Goal: Task Accomplishment & Management: Manage account settings

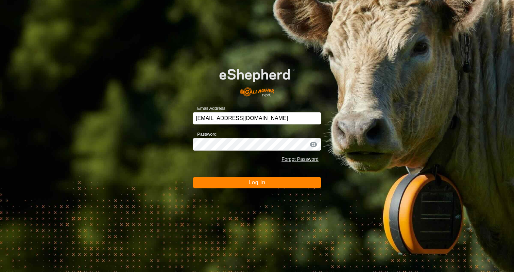
click at [244, 180] on button "Log In" at bounding box center [257, 183] width 129 height 12
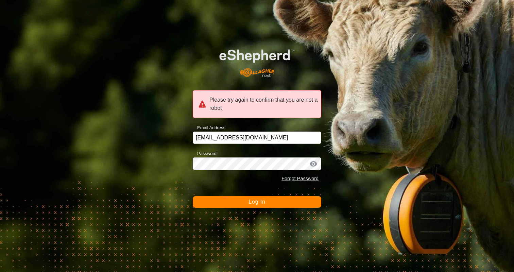
click at [317, 163] on div at bounding box center [314, 164] width 10 height 7
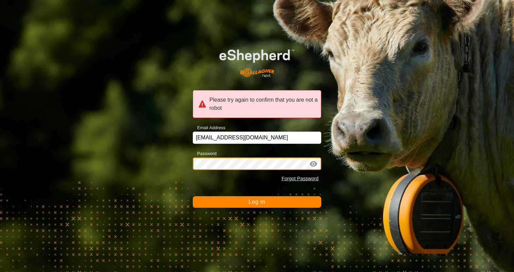
click at [183, 159] on div "Please try again to confirm that you are not a robot Email Address emmahill271@…" at bounding box center [257, 136] width 514 height 272
click at [193, 196] on button "Log In" at bounding box center [257, 202] width 129 height 12
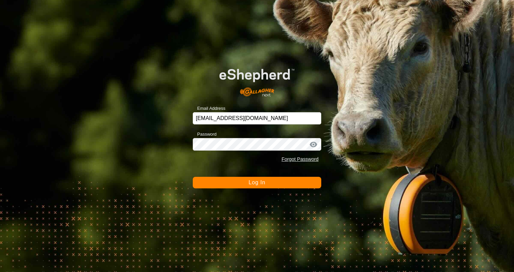
click at [247, 186] on button "Log In" at bounding box center [257, 183] width 129 height 12
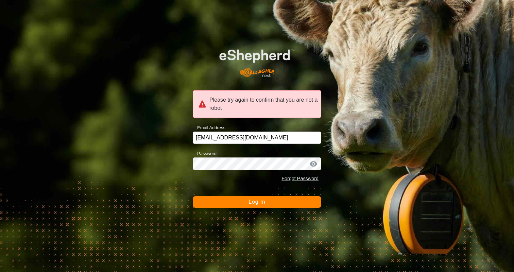
click at [283, 203] on button "Log In" at bounding box center [257, 202] width 129 height 12
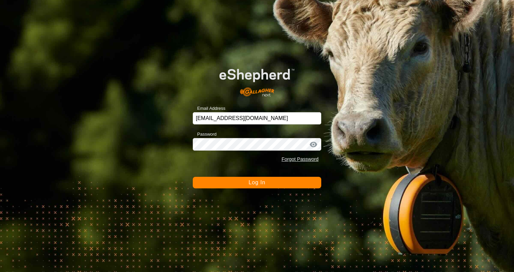
click at [277, 188] on button "Log In" at bounding box center [257, 183] width 129 height 12
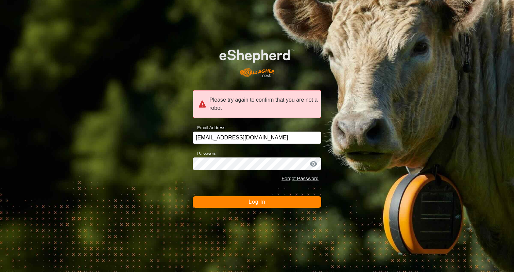
click at [276, 202] on button "Log In" at bounding box center [257, 202] width 129 height 12
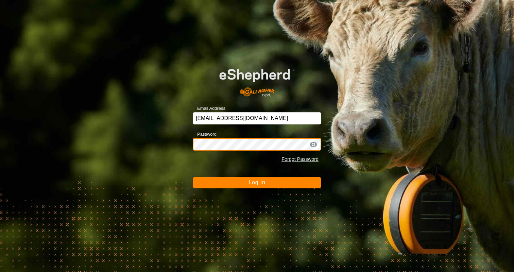
click at [170, 142] on div "Email Address emmahill271@gmail.com Password Forgot Password Log In" at bounding box center [257, 136] width 514 height 272
click at [193, 177] on button "Log In" at bounding box center [257, 183] width 129 height 12
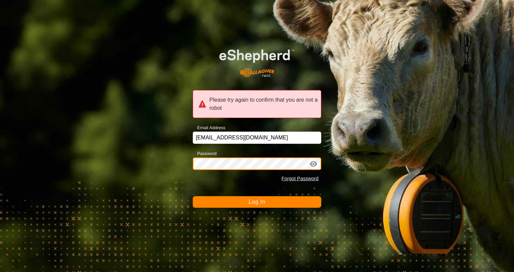
click at [179, 164] on div "Please try again to confirm that you are not a robot Email Address emmahill271@…" at bounding box center [257, 136] width 514 height 272
click at [193, 196] on button "Log In" at bounding box center [257, 202] width 129 height 12
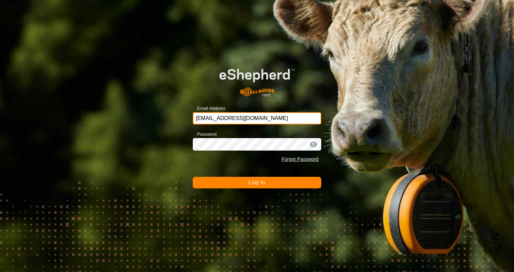
drag, startPoint x: 282, startPoint y: 116, endPoint x: 116, endPoint y: 119, distance: 166.4
click at [116, 119] on div "Email Address emmahill271@gmail.com Password Forgot Password Log In" at bounding box center [257, 136] width 514 height 272
type input "emmahill271@gmail.com"
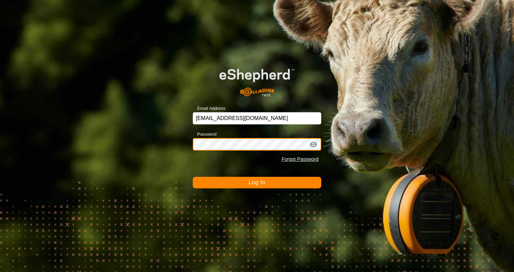
click at [193, 177] on button "Log In" at bounding box center [257, 183] width 129 height 12
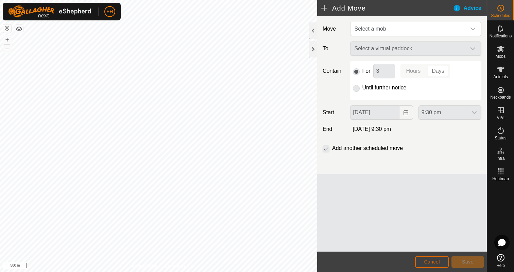
click at [425, 262] on span "Cancel" at bounding box center [432, 261] width 16 height 5
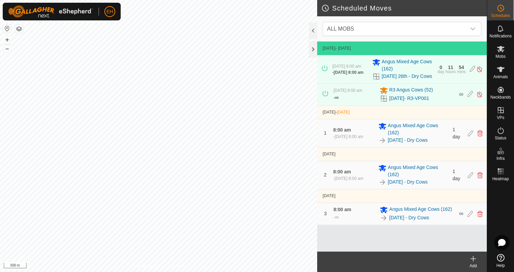
click at [474, 260] on icon at bounding box center [473, 259] width 8 height 8
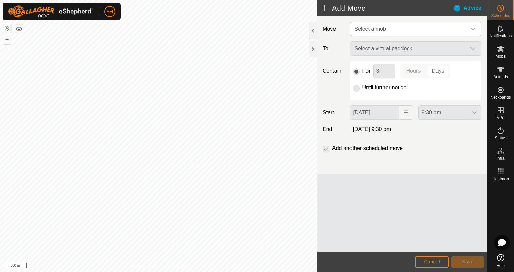
click at [440, 31] on span "Select a mob" at bounding box center [409, 29] width 114 height 14
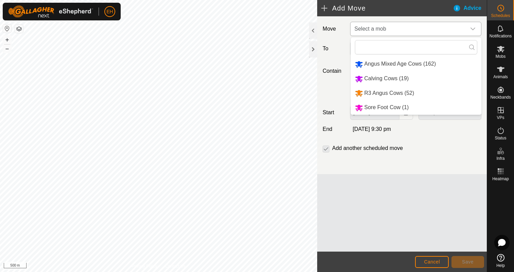
click at [421, 91] on li "R3 Angus Cows (52)" at bounding box center [416, 93] width 131 height 14
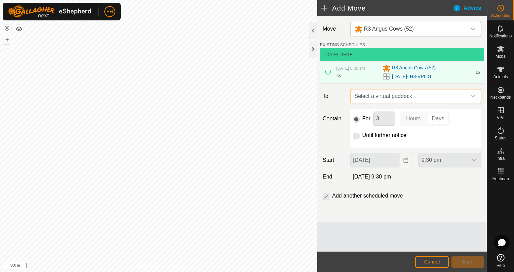
click at [414, 101] on span "Select a virtual paddock" at bounding box center [409, 96] width 114 height 14
click at [402, 98] on span "Select a virtual paddock" at bounding box center [409, 96] width 114 height 14
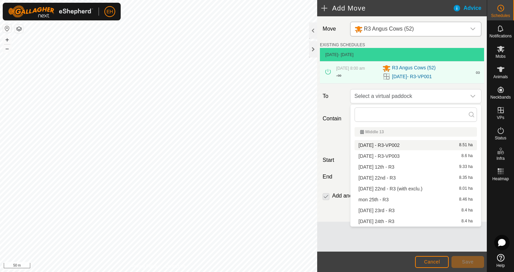
click at [397, 146] on li "[DATE] - R3-VP002 8.51 ha" at bounding box center [416, 145] width 122 height 10
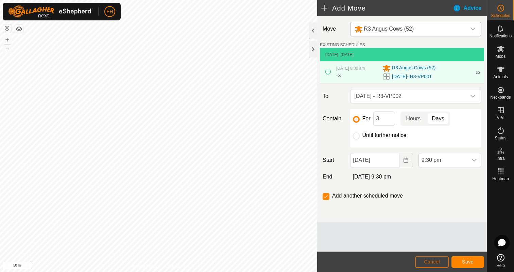
click at [426, 263] on span "Cancel" at bounding box center [432, 261] width 16 height 5
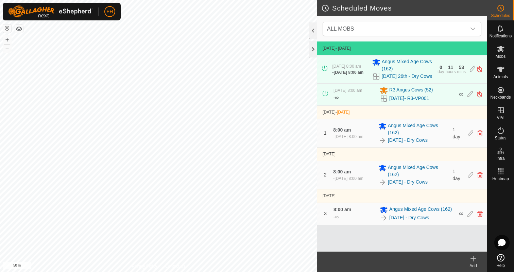
click at [475, 262] on icon at bounding box center [473, 259] width 8 height 8
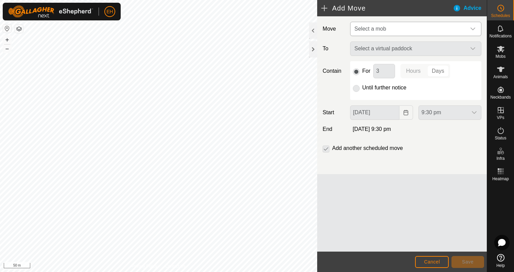
click at [415, 30] on span "Select a mob" at bounding box center [409, 29] width 114 height 14
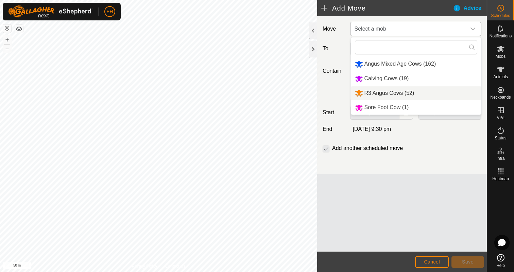
click at [400, 97] on li "R3 Angus Cows (52)" at bounding box center [416, 93] width 131 height 14
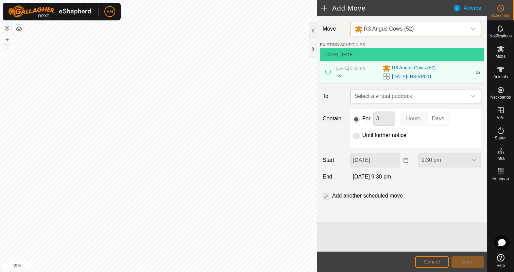
click at [400, 94] on span "Select a virtual paddock" at bounding box center [409, 96] width 114 height 14
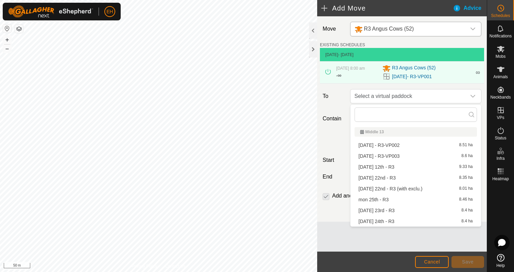
click at [395, 159] on li "[DATE] - R3-VP003 8.6 ha" at bounding box center [416, 156] width 122 height 10
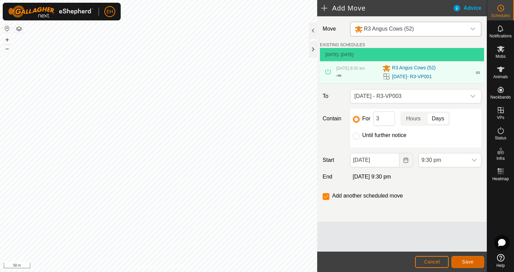
click at [467, 263] on span "Save" at bounding box center [468, 261] width 12 height 5
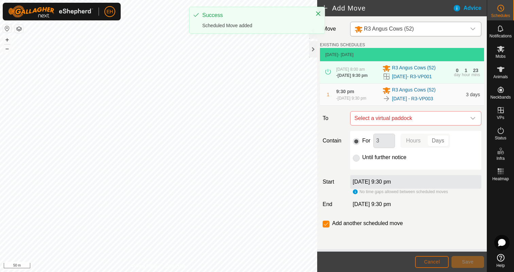
click at [429, 261] on span "Cancel" at bounding box center [432, 261] width 16 height 5
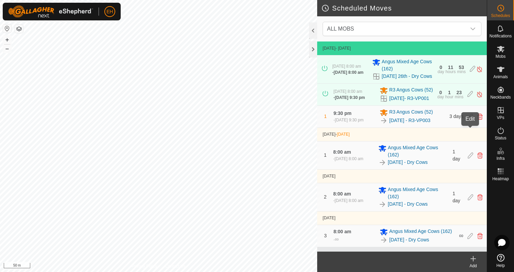
click at [471, 120] on icon at bounding box center [470, 117] width 5 height 6
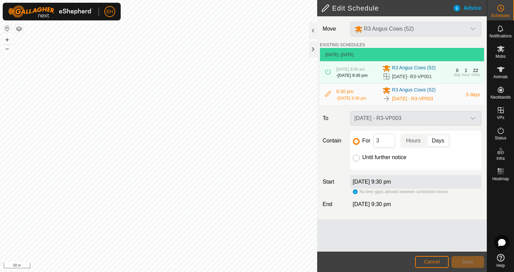
click at [359, 162] on input "Until further notice" at bounding box center [356, 158] width 7 height 7
radio input "true"
click at [376, 185] on label "[DATE] 9:30 pm" at bounding box center [372, 182] width 38 height 6
click at [430, 265] on button "Cancel" at bounding box center [432, 262] width 34 height 12
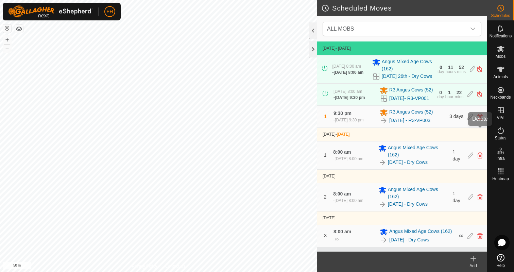
click at [481, 120] on icon at bounding box center [480, 117] width 5 height 6
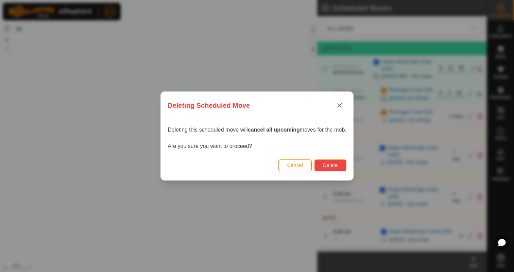
click at [335, 163] on span "Delete" at bounding box center [330, 165] width 15 height 5
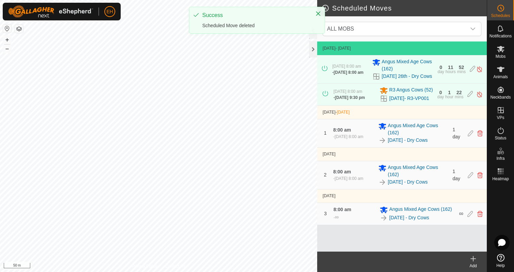
click at [476, 259] on icon at bounding box center [473, 259] width 8 height 8
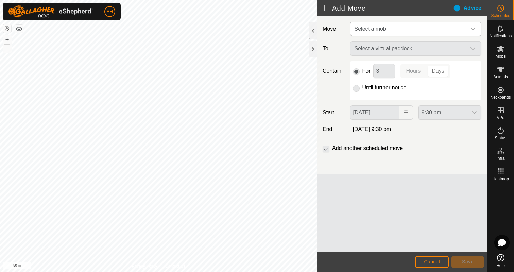
click at [378, 27] on span "Select a mob" at bounding box center [371, 29] width 32 height 6
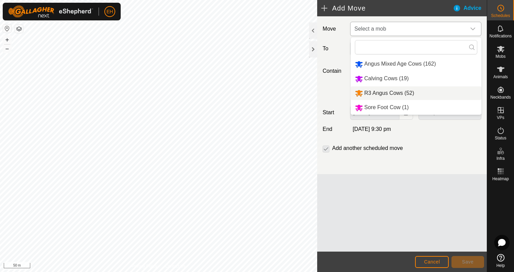
click at [390, 96] on li "R3 Angus Cows (52)" at bounding box center [416, 93] width 131 height 14
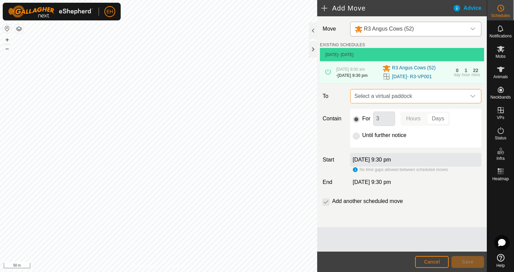
click at [396, 99] on span "Select a virtual paddock" at bounding box center [409, 96] width 114 height 14
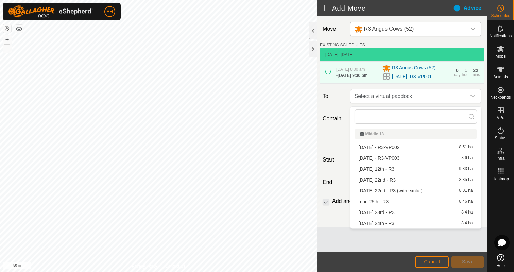
click at [388, 159] on li "[DATE] - R3-VP003 8.6 ha" at bounding box center [416, 158] width 122 height 10
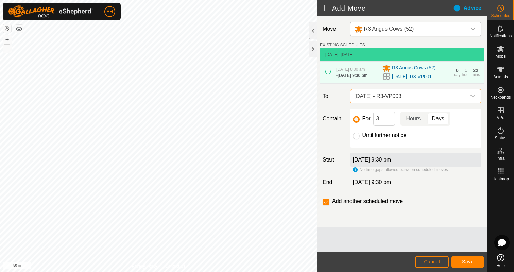
click at [399, 100] on span "[DATE] - R3-VP003" at bounding box center [409, 96] width 114 height 14
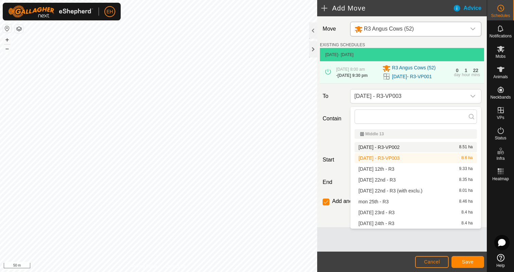
click at [395, 148] on li "[DATE] - R3-VP002 8.51 ha" at bounding box center [416, 147] width 122 height 10
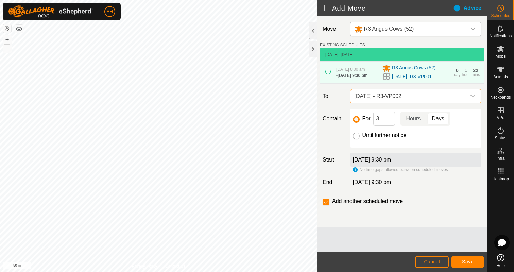
click at [356, 138] on input "Until further notice" at bounding box center [356, 136] width 7 height 7
radio input "true"
checkbox input "false"
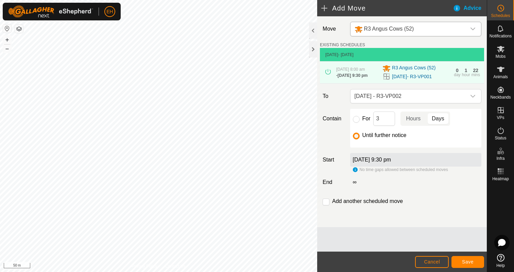
click at [378, 163] on label "[DATE] 9:30 pm" at bounding box center [372, 160] width 38 height 6
click at [414, 166] on div "[DATE] 9:30 pm" at bounding box center [415, 160] width 131 height 14
click at [437, 261] on span "Cancel" at bounding box center [432, 261] width 16 height 5
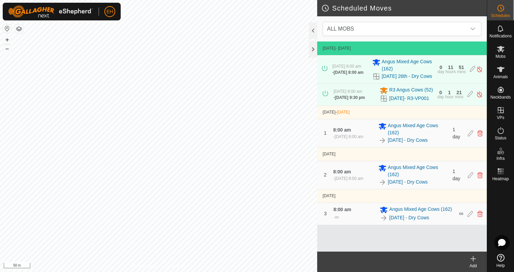
click at [474, 259] on icon at bounding box center [473, 259] width 8 height 8
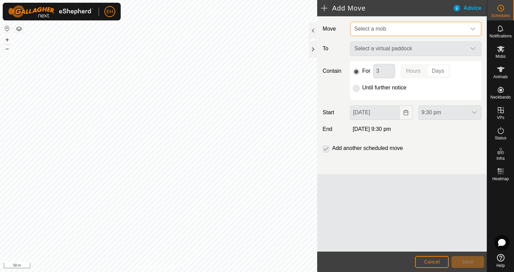
click at [406, 26] on span "Select a mob" at bounding box center [409, 29] width 114 height 14
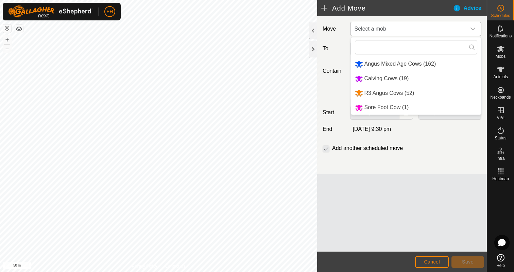
click at [395, 94] on li "R3 Angus Cows (52)" at bounding box center [416, 93] width 131 height 14
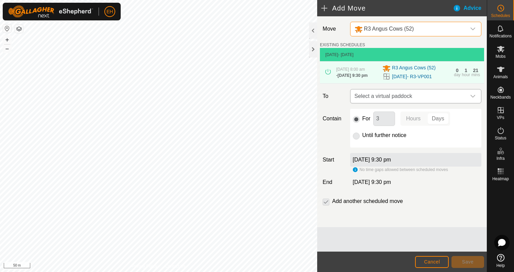
click at [383, 99] on span "Select a virtual paddock" at bounding box center [409, 96] width 114 height 14
click at [393, 102] on span "Select a virtual paddock" at bounding box center [409, 96] width 114 height 14
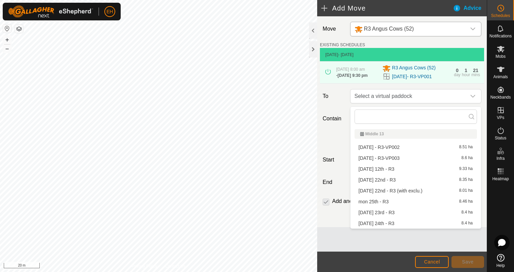
click at [394, 146] on li "[DATE] - R3-VP002 8.51 ha" at bounding box center [416, 147] width 122 height 10
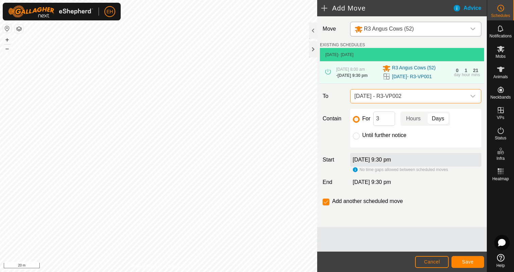
click at [389, 136] on label "Until further notice" at bounding box center [385, 135] width 44 height 5
click at [360, 136] on input "Until further notice" at bounding box center [356, 136] width 7 height 7
radio input "true"
checkbox input "false"
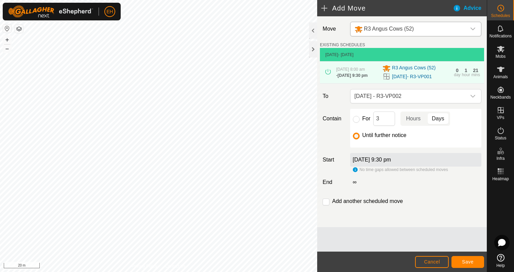
click at [366, 163] on label "[DATE] 9:30 pm" at bounding box center [372, 160] width 38 height 6
click at [436, 261] on span "Cancel" at bounding box center [432, 261] width 16 height 5
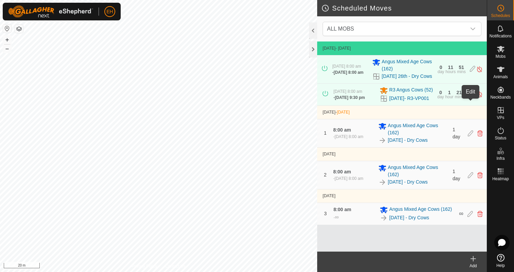
click at [470, 98] on icon at bounding box center [470, 94] width 5 height 7
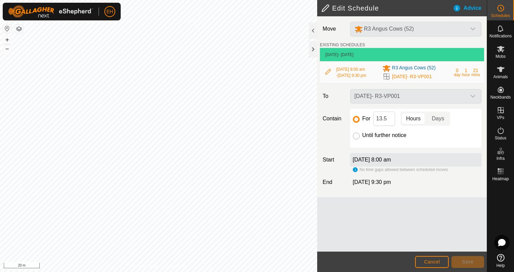
click at [359, 137] on input "Until further notice" at bounding box center [356, 136] width 7 height 7
radio input "true"
click at [410, 162] on div "[DATE] 8:00 am" at bounding box center [415, 160] width 131 height 14
click at [474, 261] on button "Save" at bounding box center [468, 262] width 33 height 12
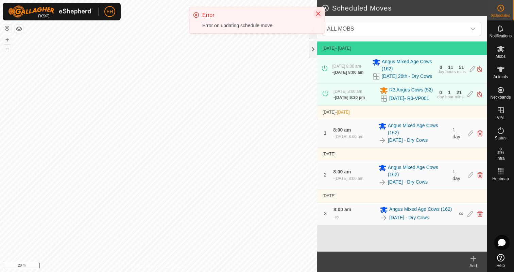
click at [320, 13] on icon "Close" at bounding box center [318, 13] width 5 height 5
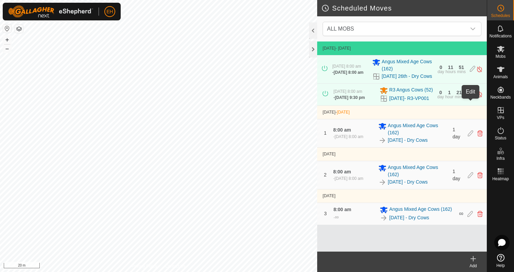
click at [472, 98] on icon at bounding box center [470, 94] width 5 height 7
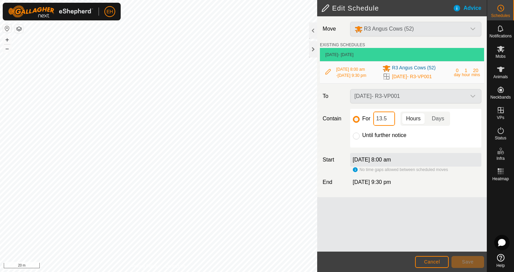
click at [389, 122] on input "13.5" at bounding box center [385, 119] width 22 height 14
drag, startPoint x: 389, startPoint y: 122, endPoint x: 376, endPoint y: 122, distance: 13.3
click at [376, 122] on input "13.5" at bounding box center [385, 119] width 22 height 14
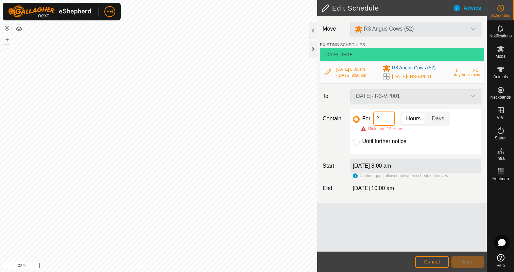
type input "24"
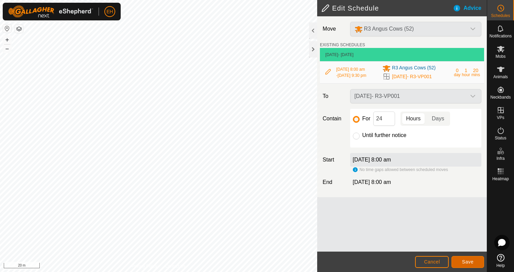
click at [465, 264] on span "Save" at bounding box center [468, 261] width 12 height 5
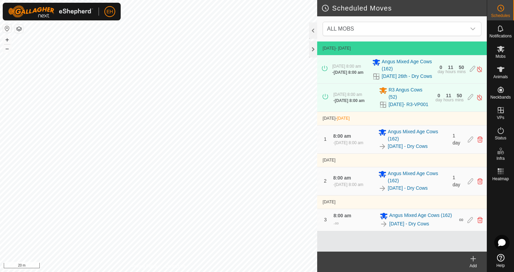
click at [475, 260] on icon at bounding box center [473, 259] width 8 height 8
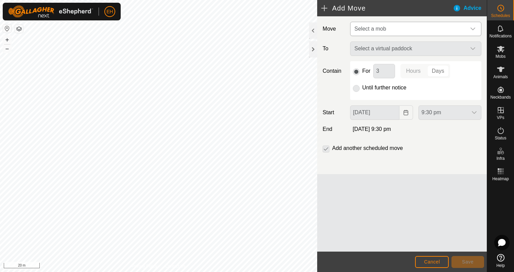
click at [389, 28] on span "Select a mob" at bounding box center [409, 29] width 114 height 14
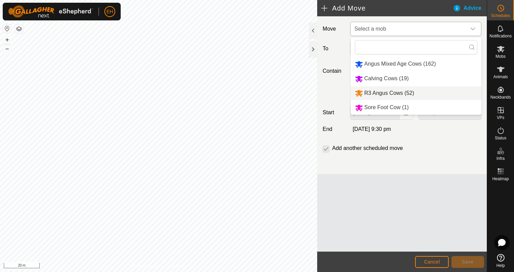
click at [396, 93] on li "R3 Angus Cows (52)" at bounding box center [416, 93] width 131 height 14
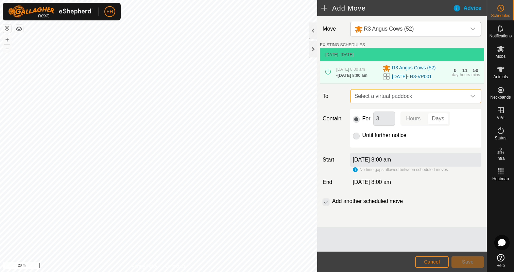
click at [392, 101] on span "Select a virtual paddock" at bounding box center [409, 96] width 114 height 14
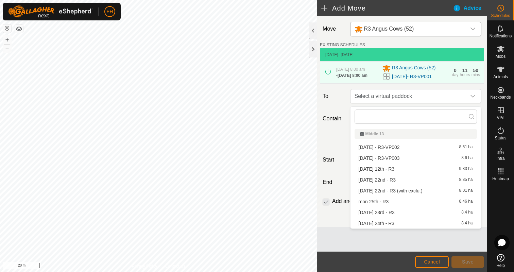
click at [392, 148] on li "[DATE] - R3-VP002 8.51 ha" at bounding box center [416, 147] width 122 height 10
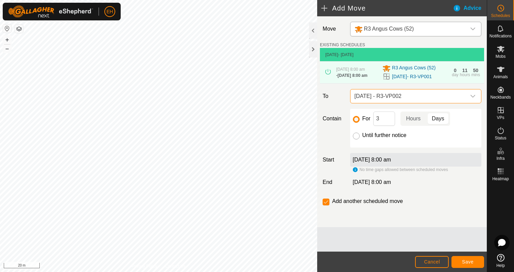
click at [356, 138] on input "Until further notice" at bounding box center [356, 136] width 7 height 7
radio input "true"
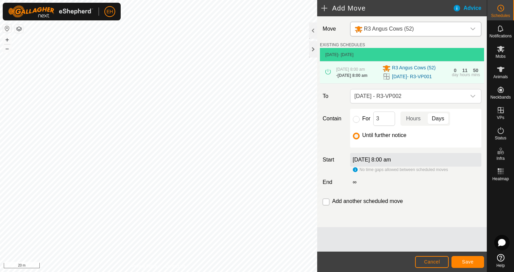
click at [327, 203] on input "checkbox" at bounding box center [326, 202] width 7 height 7
click at [463, 262] on span "Save" at bounding box center [468, 261] width 12 height 5
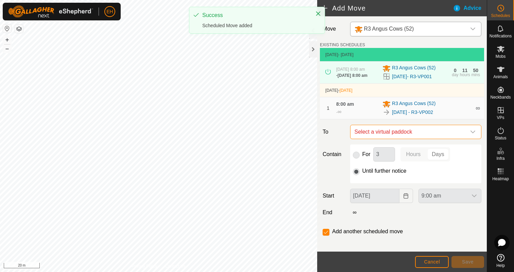
click at [392, 138] on span "Select a virtual paddock" at bounding box center [409, 132] width 114 height 14
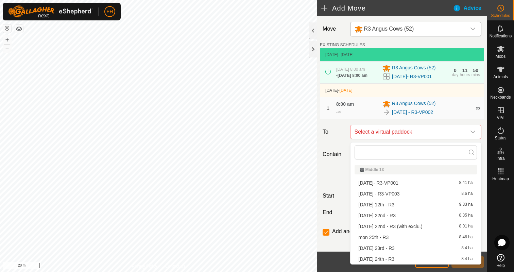
click at [406, 193] on li "[DATE] - R3-VP003 8.6 ha" at bounding box center [416, 194] width 122 height 10
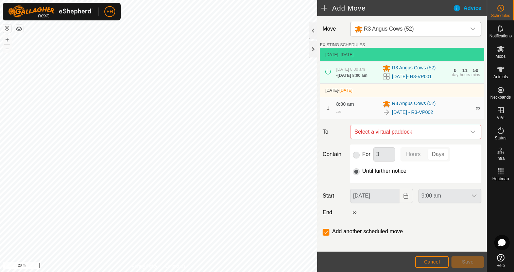
checkbox input "false"
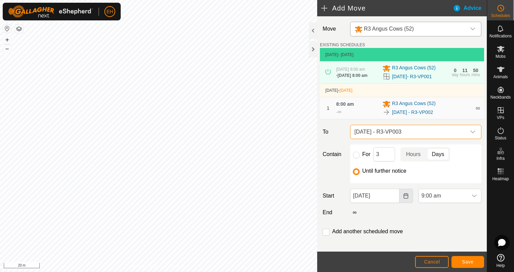
click at [404, 199] on icon "Choose Date" at bounding box center [406, 195] width 4 height 5
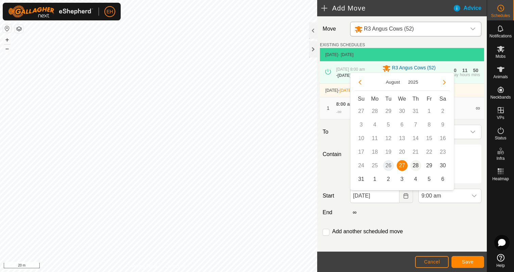
click at [418, 166] on span "28" at bounding box center [416, 165] width 11 height 11
type input "[DATE]"
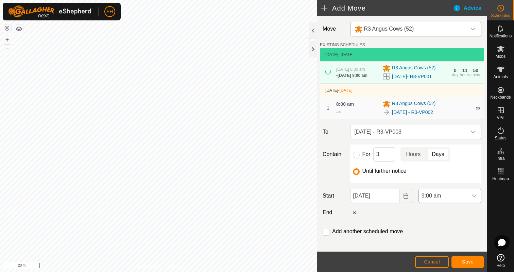
click at [475, 199] on icon "dropdown trigger" at bounding box center [474, 195] width 5 height 5
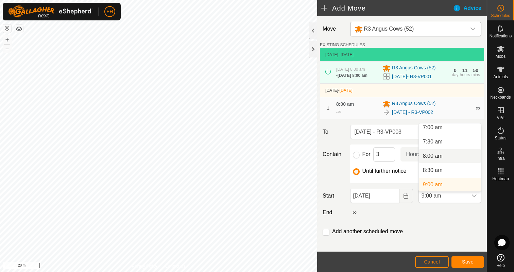
click at [440, 155] on li "8:00 am" at bounding box center [450, 156] width 62 height 14
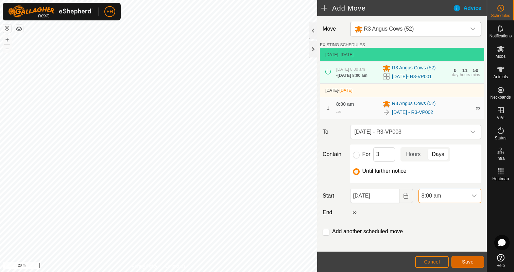
click at [477, 259] on button "Save" at bounding box center [468, 262] width 33 height 12
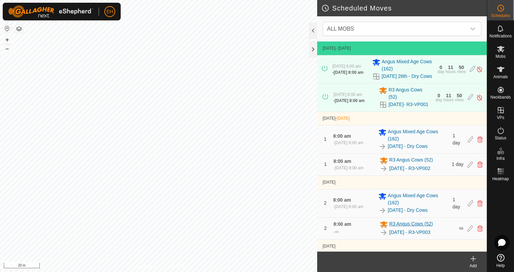
scroll to position [33, 0]
